Goal: Task Accomplishment & Management: Use online tool/utility

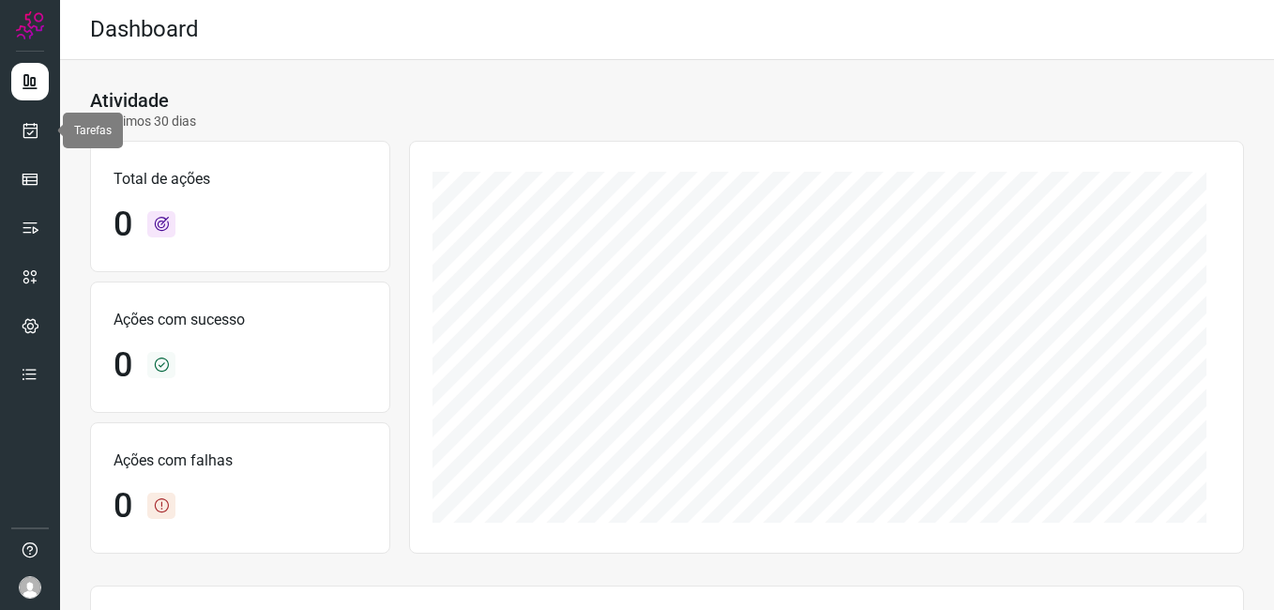
drag, startPoint x: 28, startPoint y: 136, endPoint x: 66, endPoint y: 145, distance: 38.5
click at [28, 136] on icon at bounding box center [31, 130] width 20 height 19
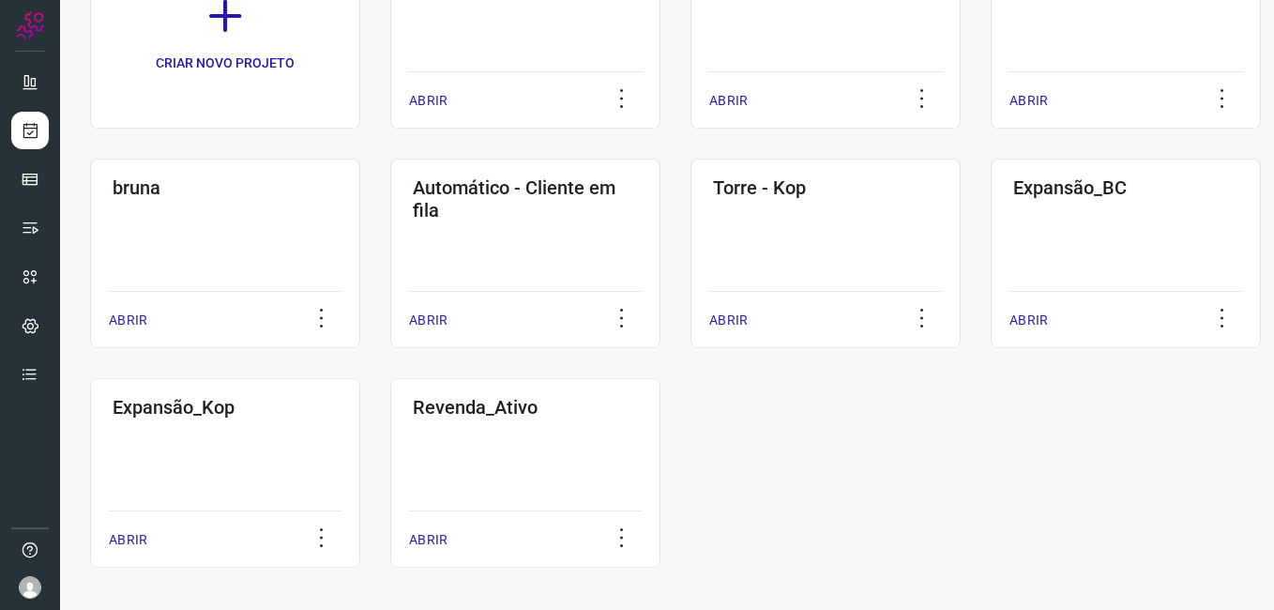
scroll to position [215, 0]
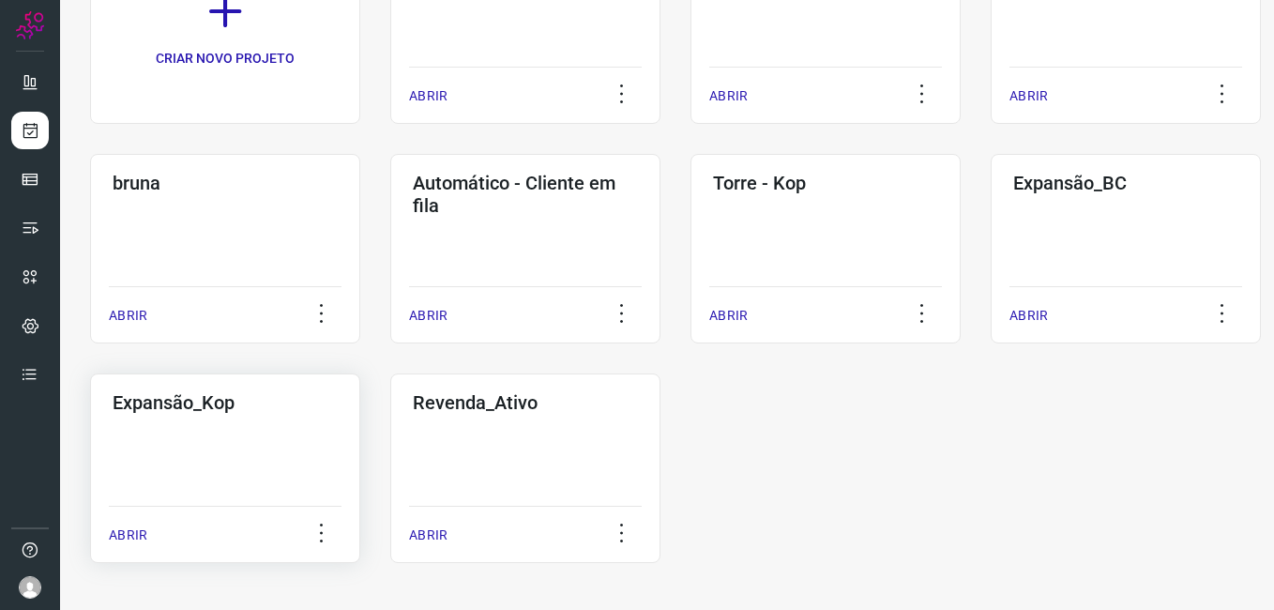
click at [390, 467] on div "Expansão_Kop ABRIR" at bounding box center [525, 468] width 270 height 190
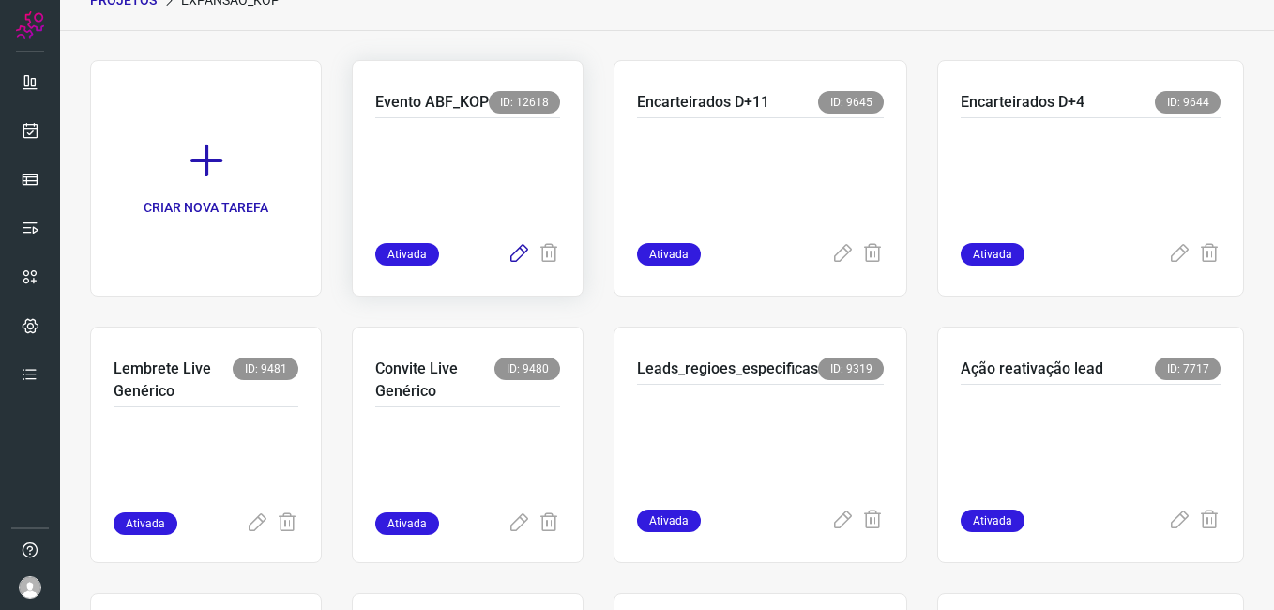
click at [510, 256] on icon at bounding box center [519, 254] width 23 height 23
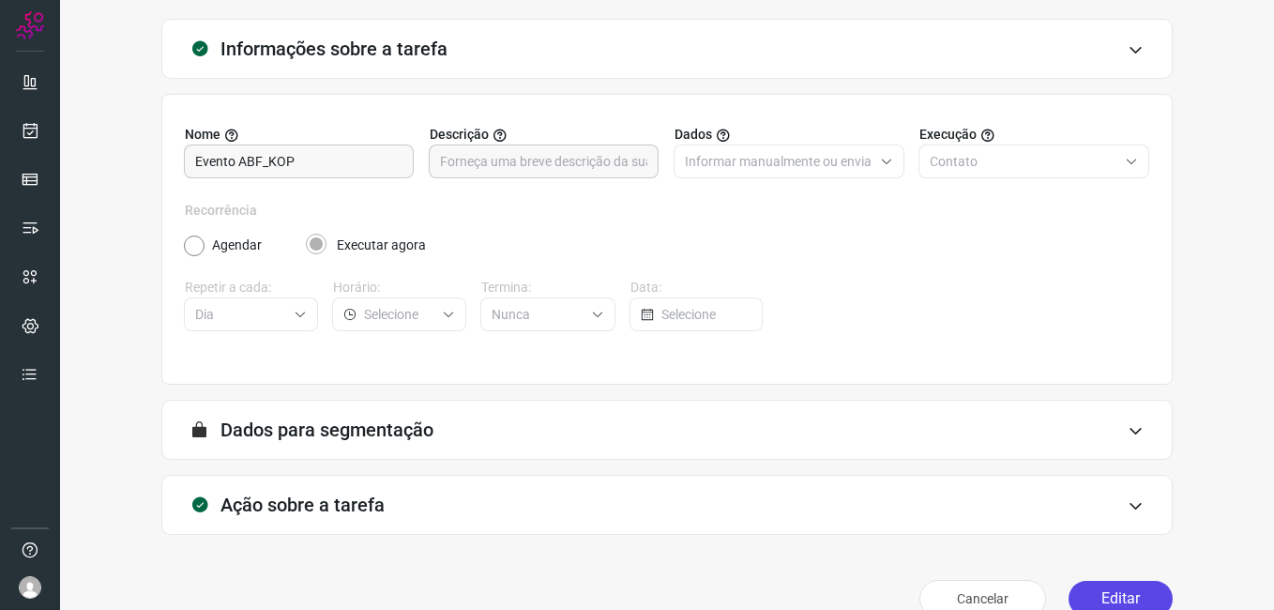
click at [1092, 592] on button "Editar" at bounding box center [1121, 599] width 104 height 36
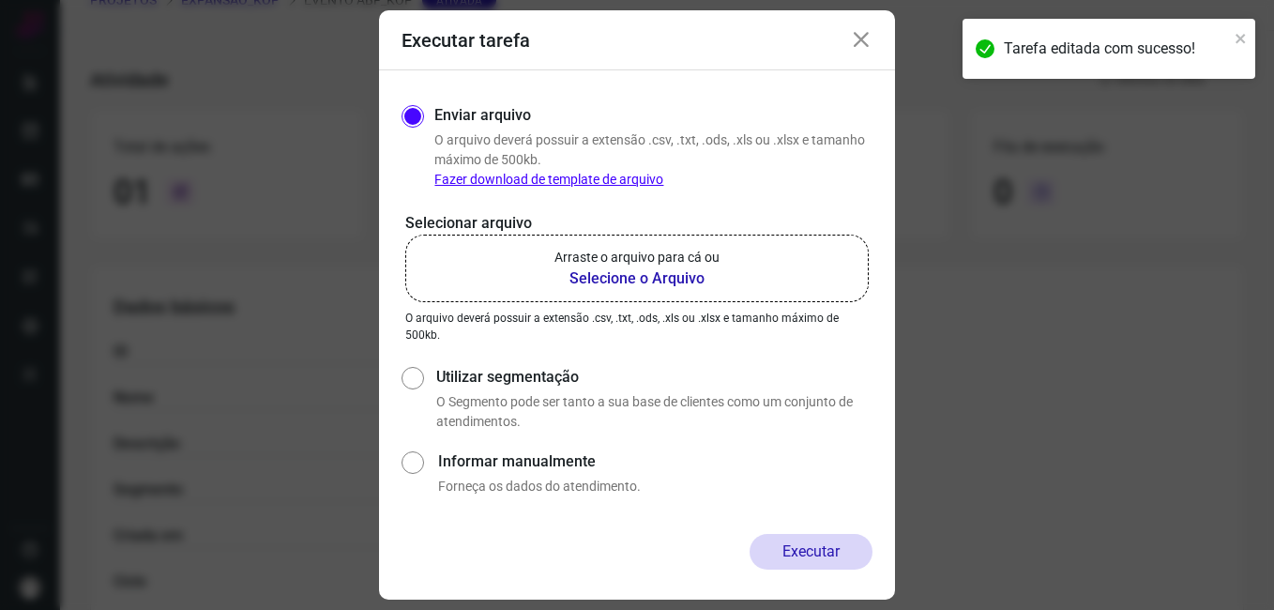
click at [639, 284] on b "Selecione o Arquivo" at bounding box center [637, 278] width 165 height 23
click at [0, 0] on input "Arraste o arquivo para cá ou Selecione o Arquivo" at bounding box center [0, 0] width 0 height 0
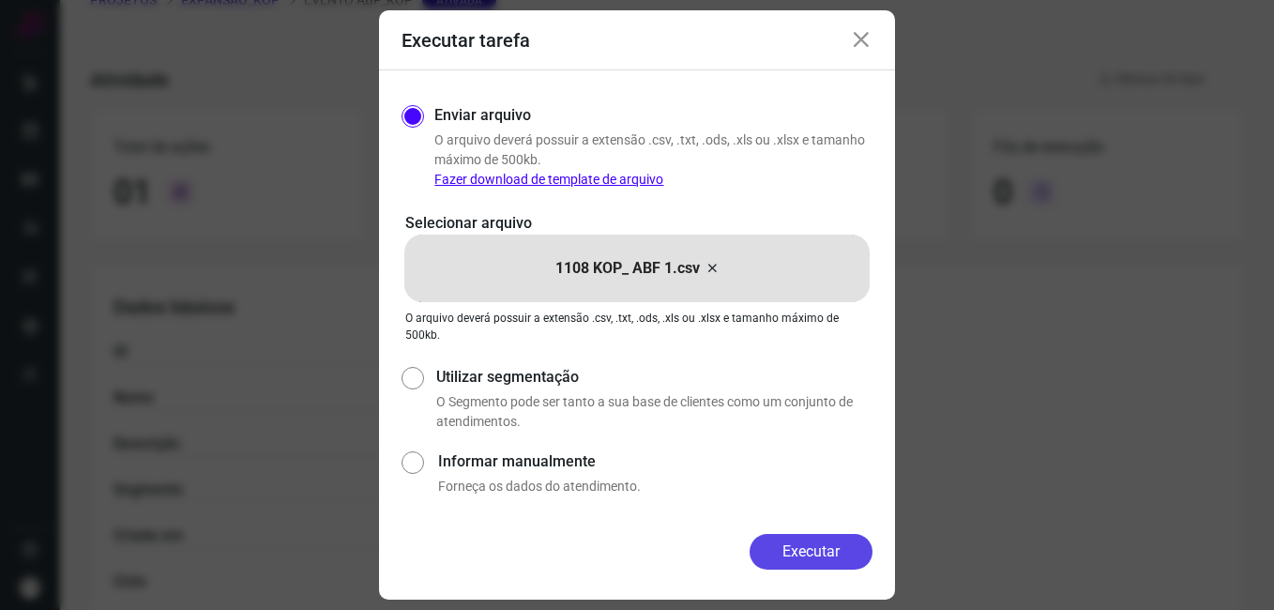
click at [799, 557] on button "Executar" at bounding box center [811, 552] width 123 height 36
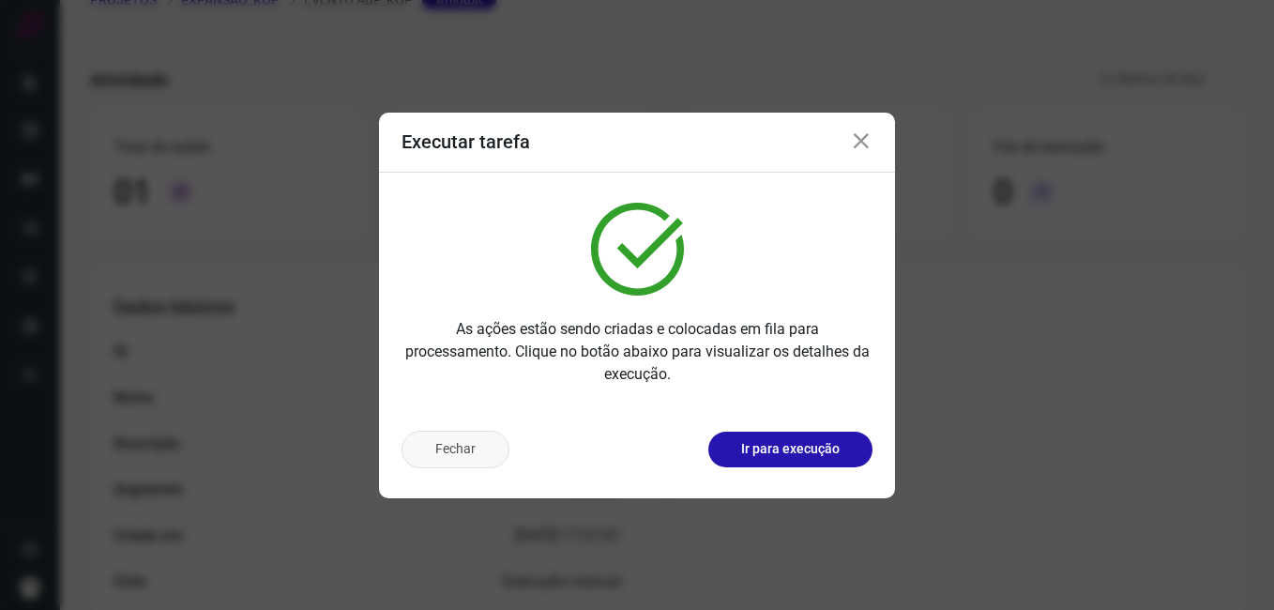
click at [477, 440] on button "Fechar" at bounding box center [456, 450] width 108 height 38
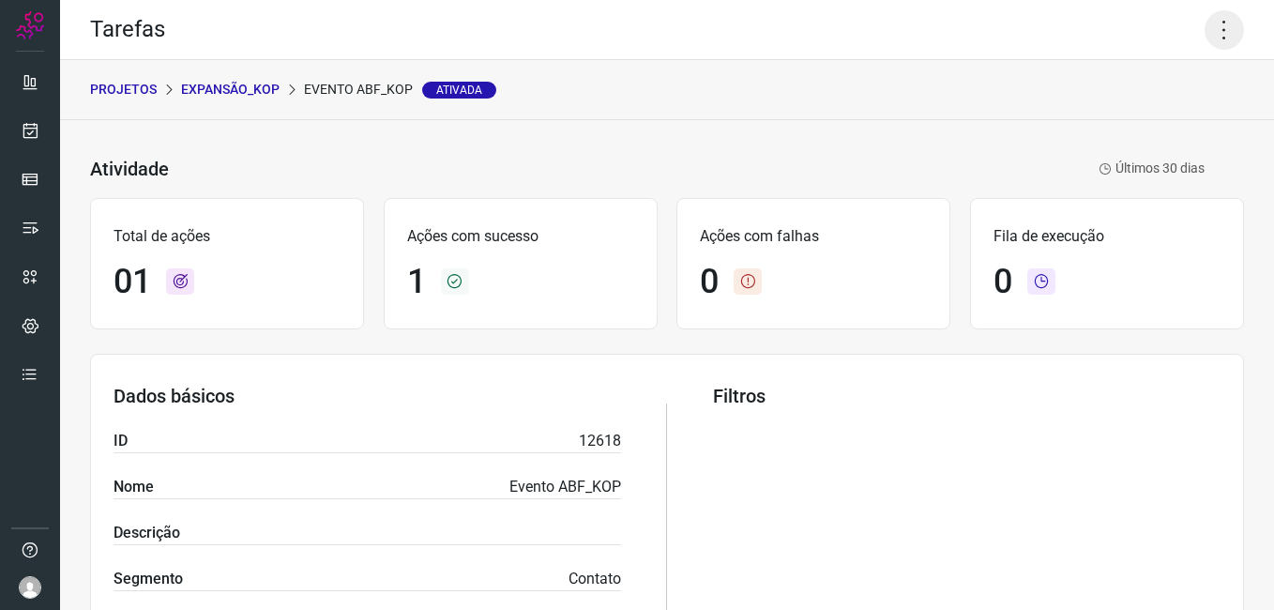
click at [1211, 31] on icon at bounding box center [1224, 29] width 39 height 39
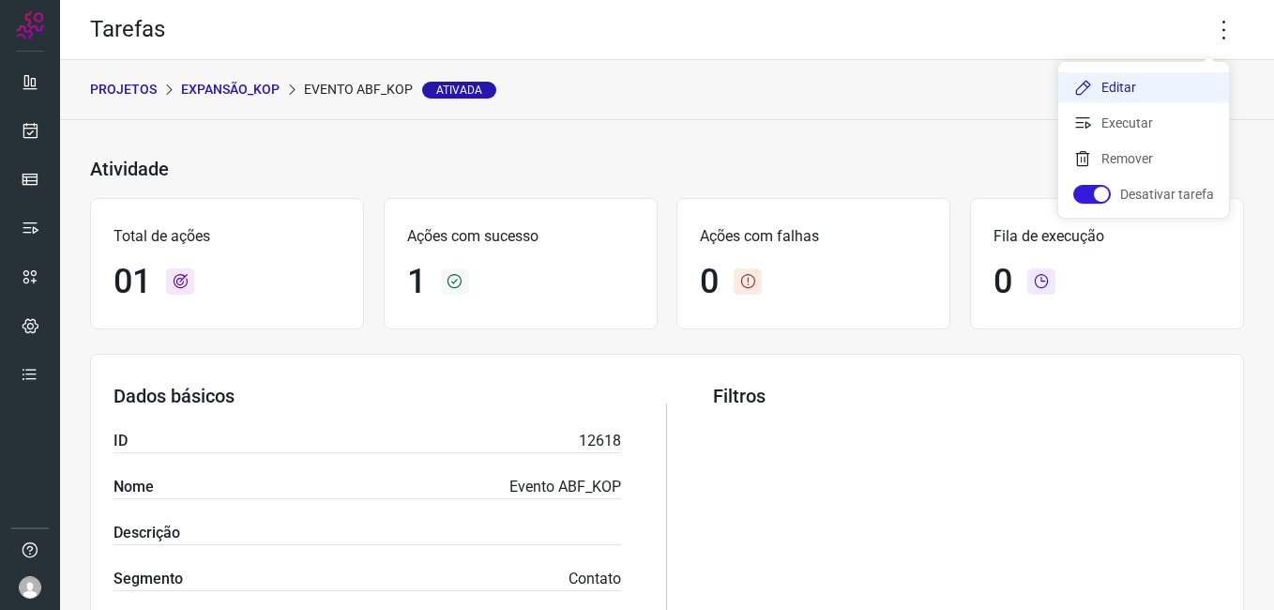
click at [1142, 92] on li "Editar" at bounding box center [1143, 87] width 171 height 30
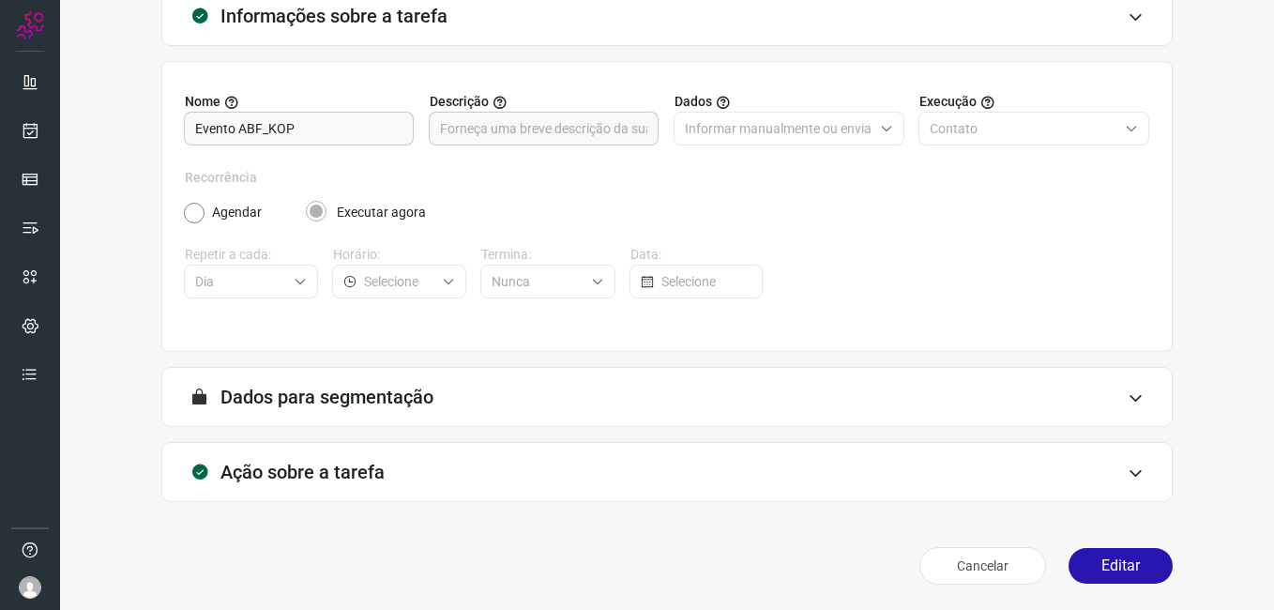
scroll to position [123, 0]
click at [1137, 558] on button "Editar" at bounding box center [1121, 565] width 104 height 36
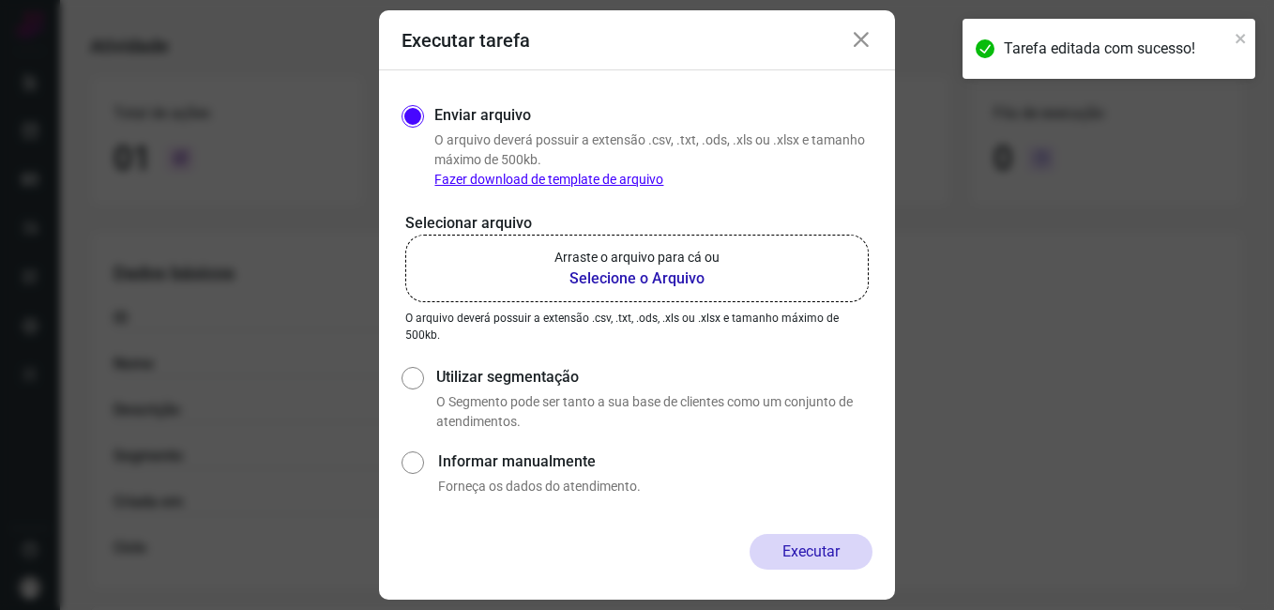
click at [628, 274] on b "Selecione o Arquivo" at bounding box center [637, 278] width 165 height 23
click at [0, 0] on input "Arraste o arquivo para cá ou Selecione o Arquivo" at bounding box center [0, 0] width 0 height 0
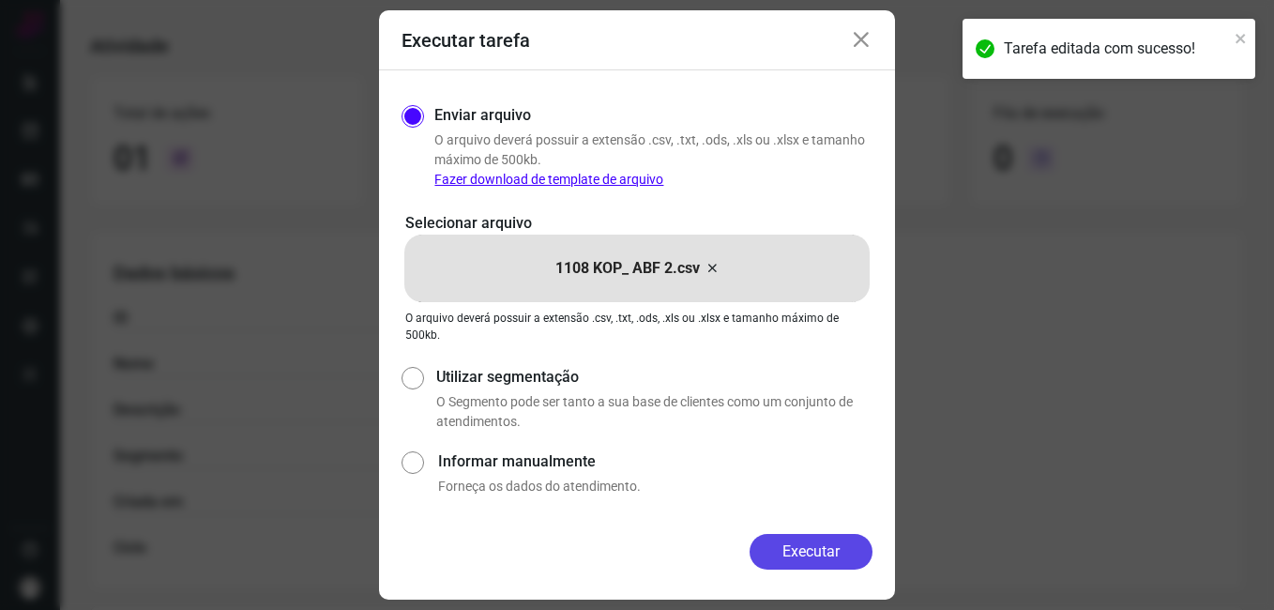
click at [800, 541] on button "Executar" at bounding box center [811, 552] width 123 height 36
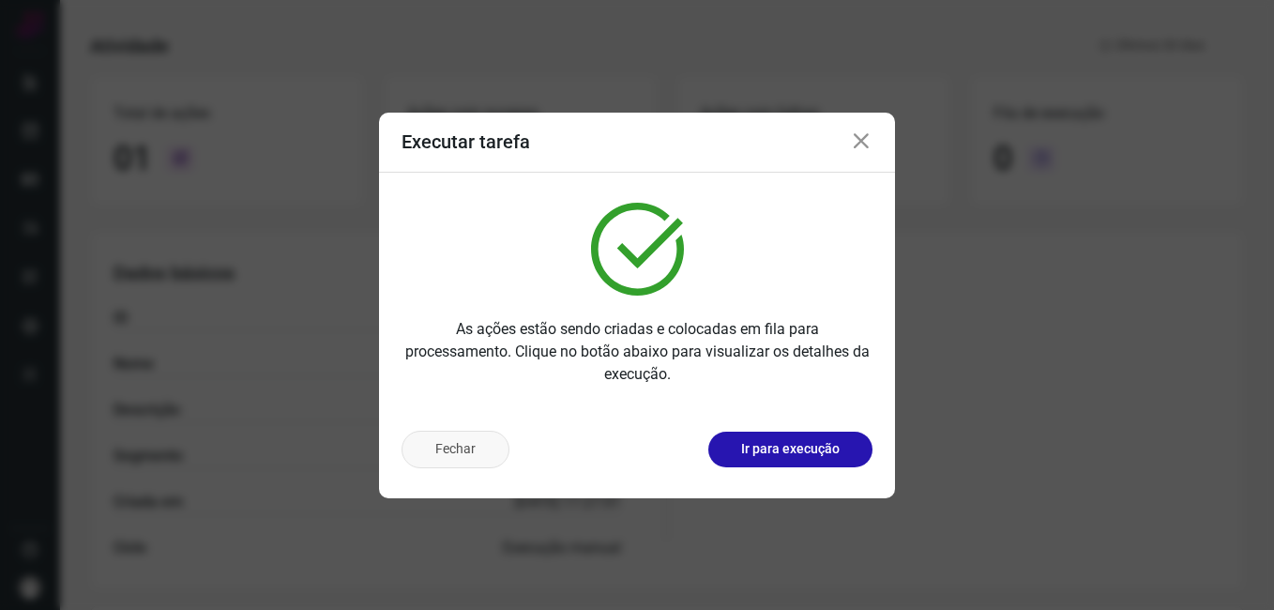
click at [480, 447] on button "Fechar" at bounding box center [456, 450] width 108 height 38
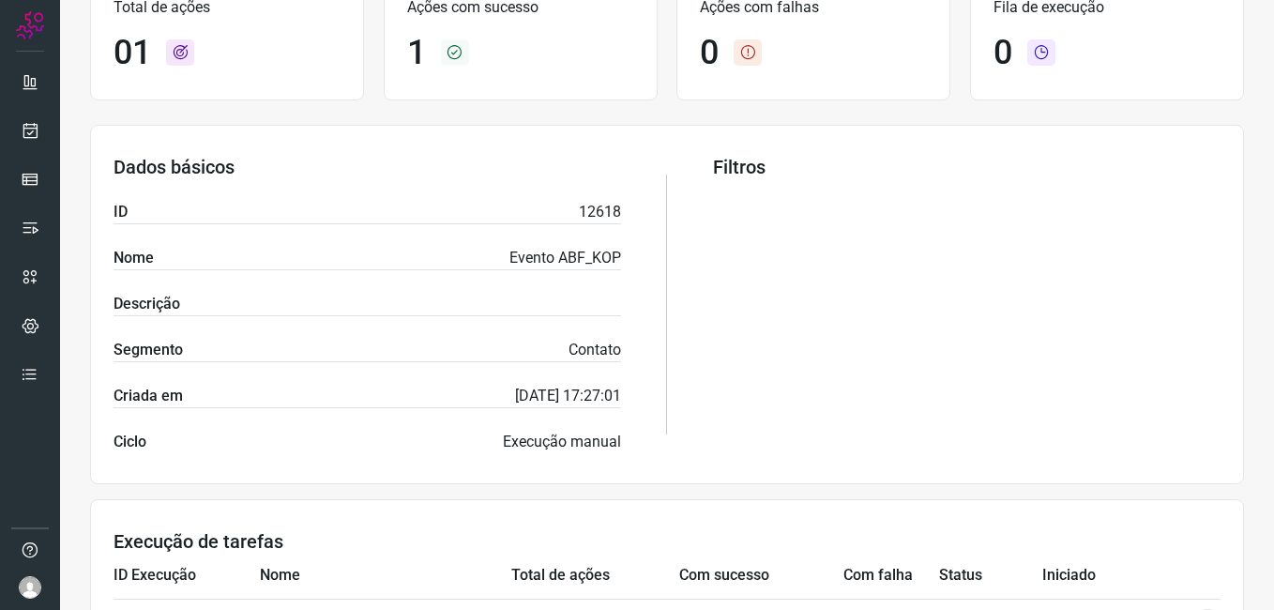
scroll to position [405, 0]
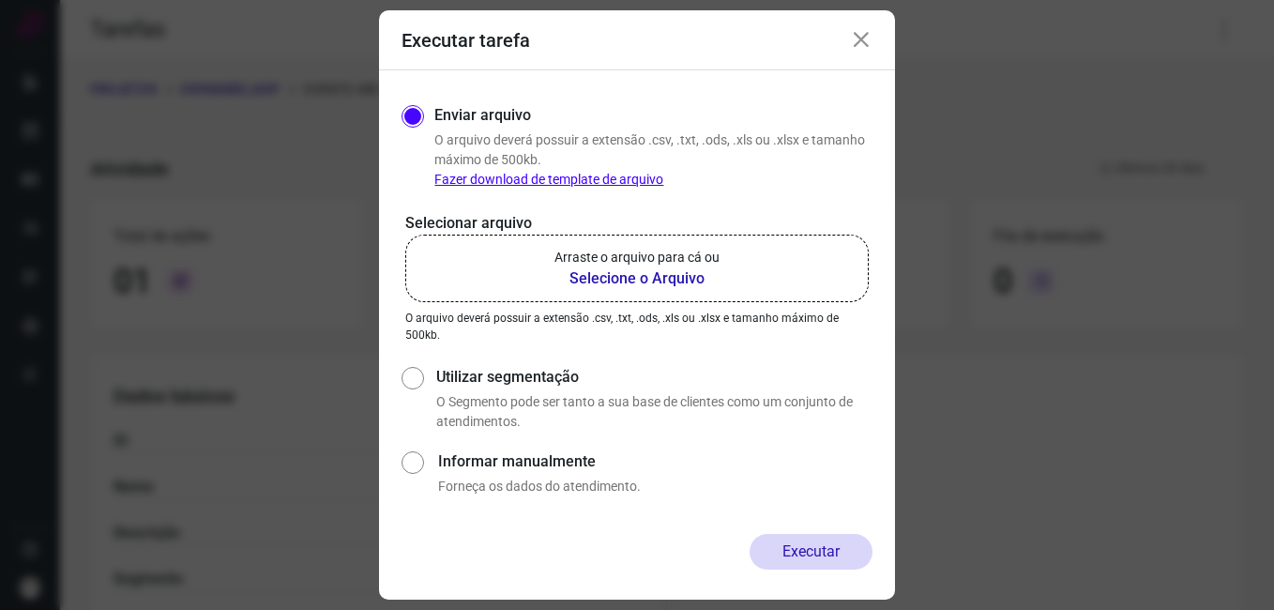
click at [867, 44] on icon at bounding box center [861, 40] width 23 height 23
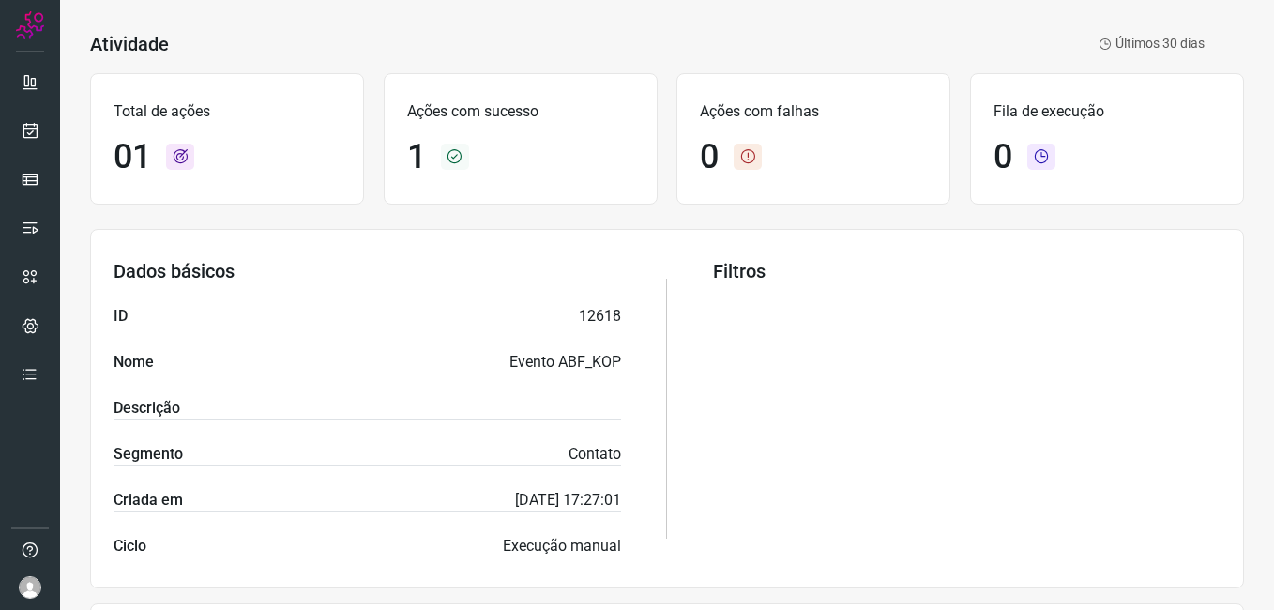
scroll to position [451, 0]
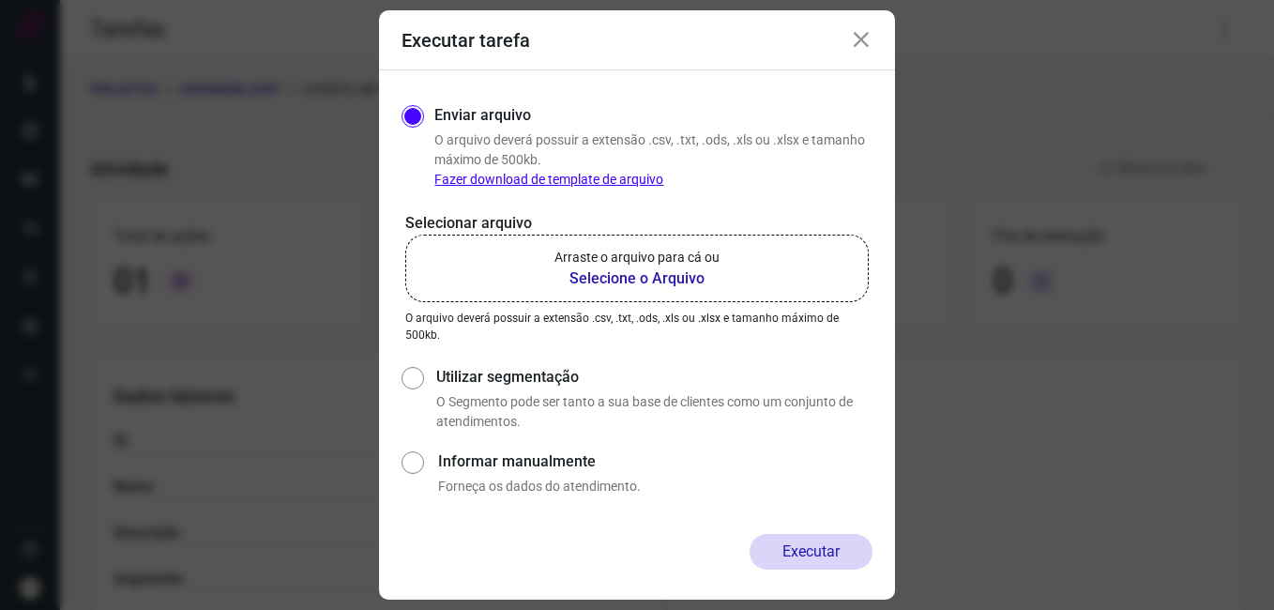
click at [850, 29] on icon at bounding box center [861, 40] width 23 height 23
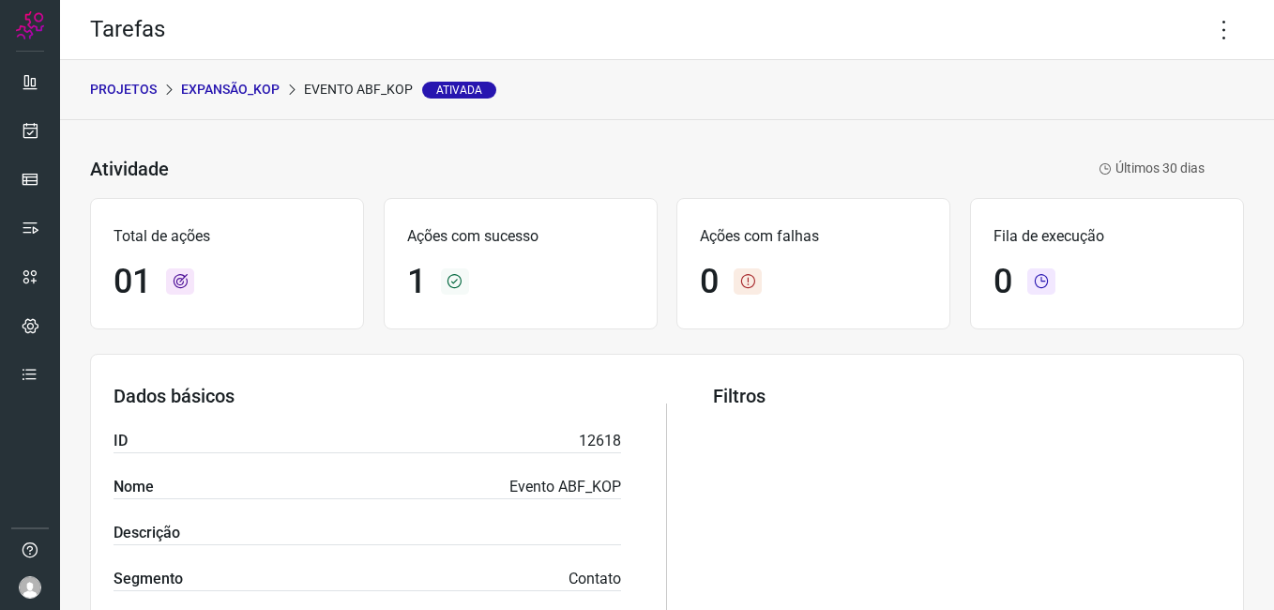
scroll to position [451, 0]
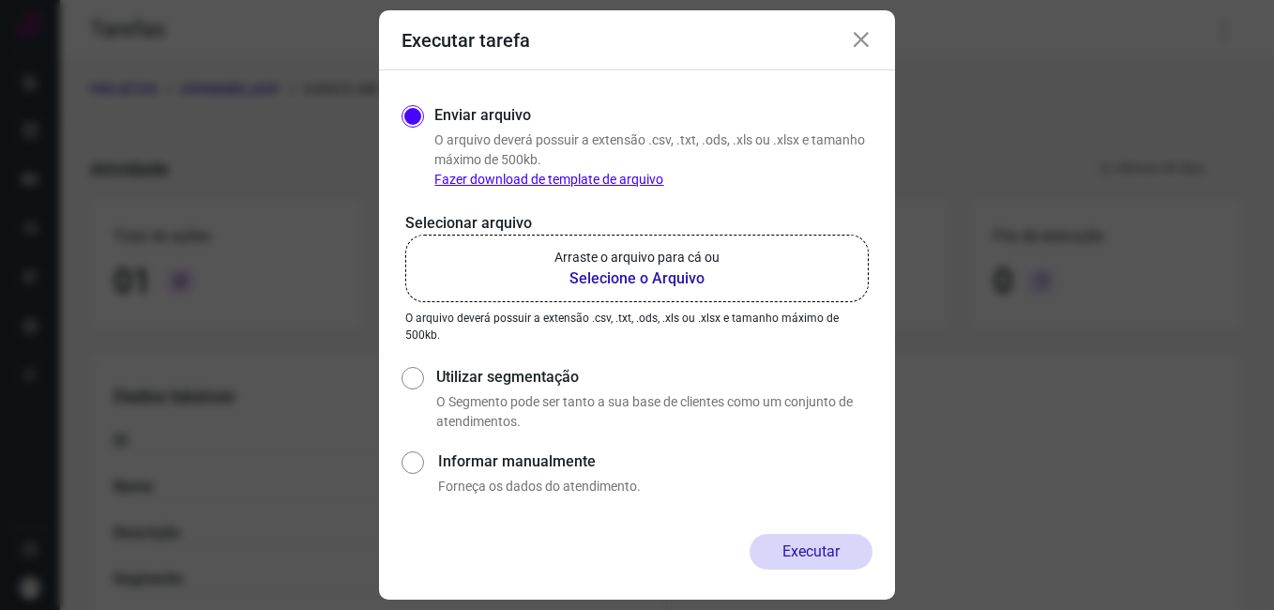
click at [853, 49] on icon at bounding box center [861, 40] width 23 height 23
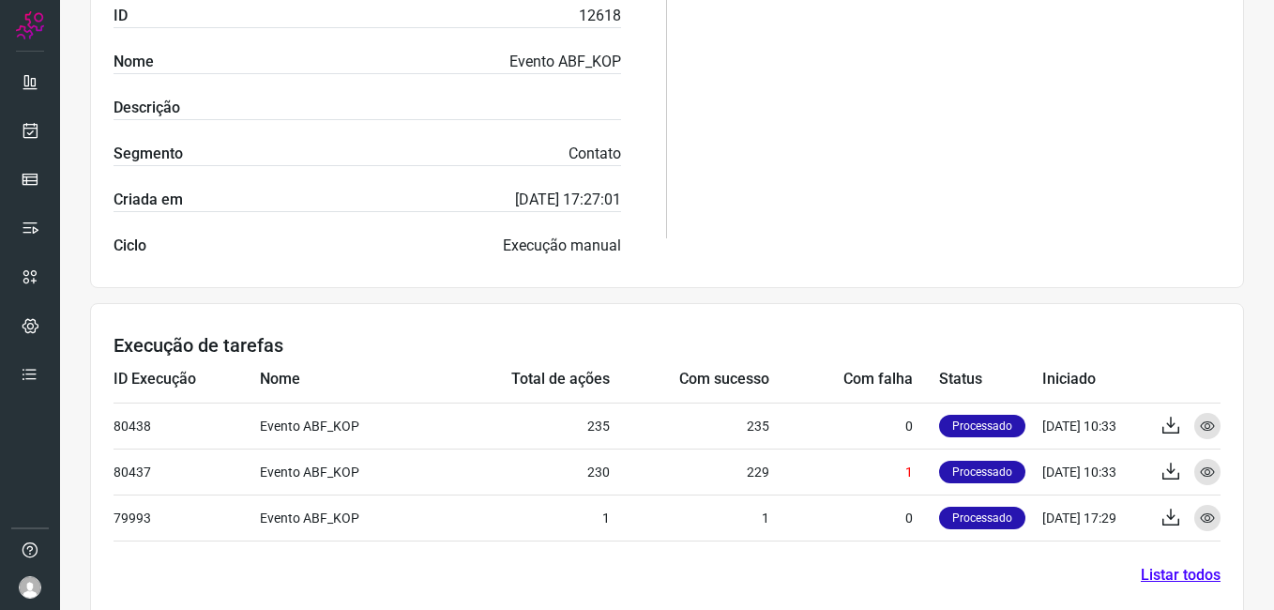
scroll to position [451, 0]
